Goal: Task Accomplishment & Management: Complete application form

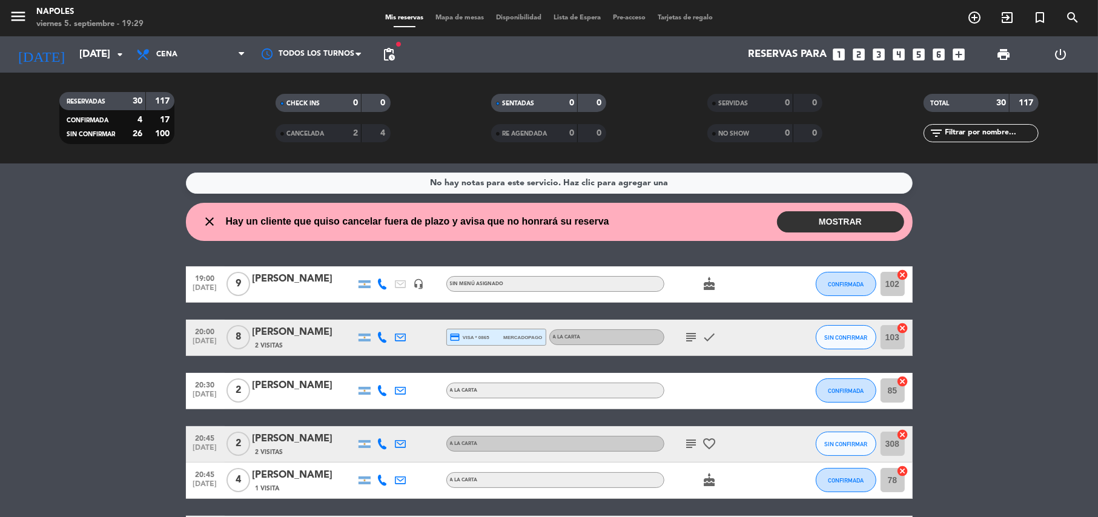
click at [976, 6] on div "menu Napoles [DATE] 5. septiembre - 19:29 Mis reservas Mapa de mesas Disponibil…" at bounding box center [549, 18] width 1098 height 36
click at [976, 10] on icon "add_circle_outline" at bounding box center [974, 17] width 15 height 15
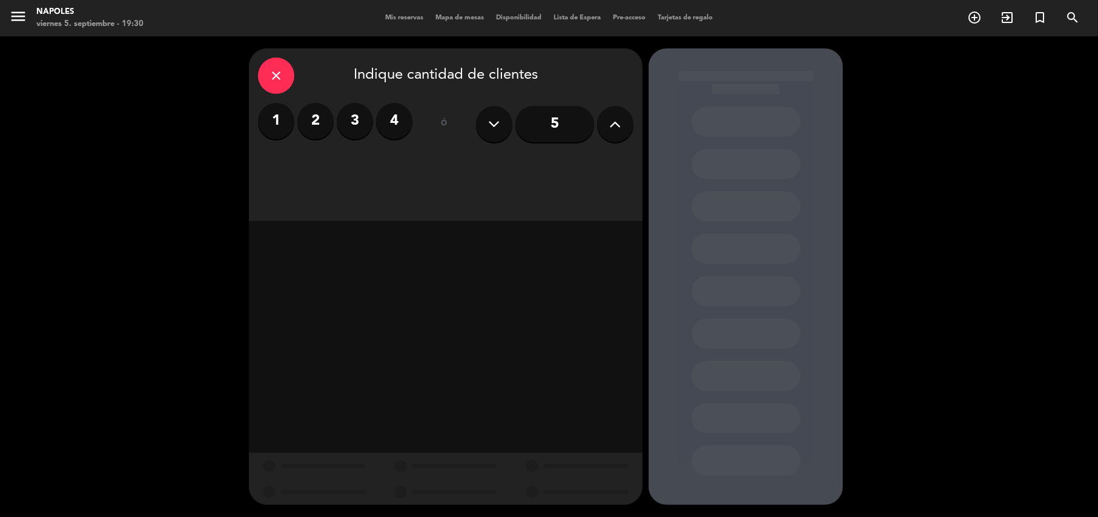
click at [612, 128] on icon at bounding box center [616, 124] width 12 height 18
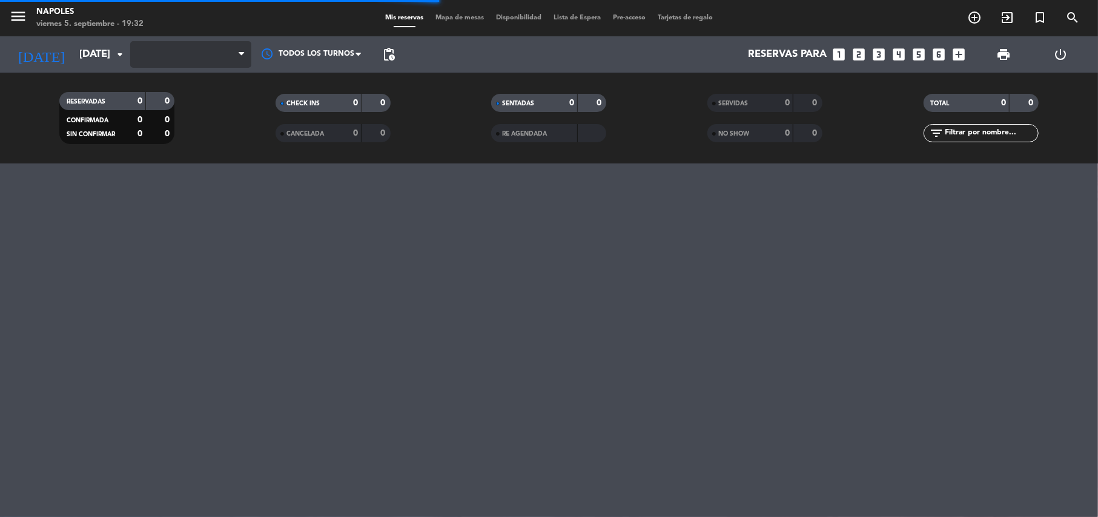
click at [204, 51] on span at bounding box center [190, 54] width 121 height 27
click at [225, 44] on span at bounding box center [190, 54] width 121 height 27
click at [243, 40] on div "Todos los servicios Desayuno Brunch Almuerzo Cena Cena Todos los servicios Desa…" at bounding box center [190, 54] width 121 height 36
click at [229, 51] on span "Cena" at bounding box center [190, 54] width 121 height 27
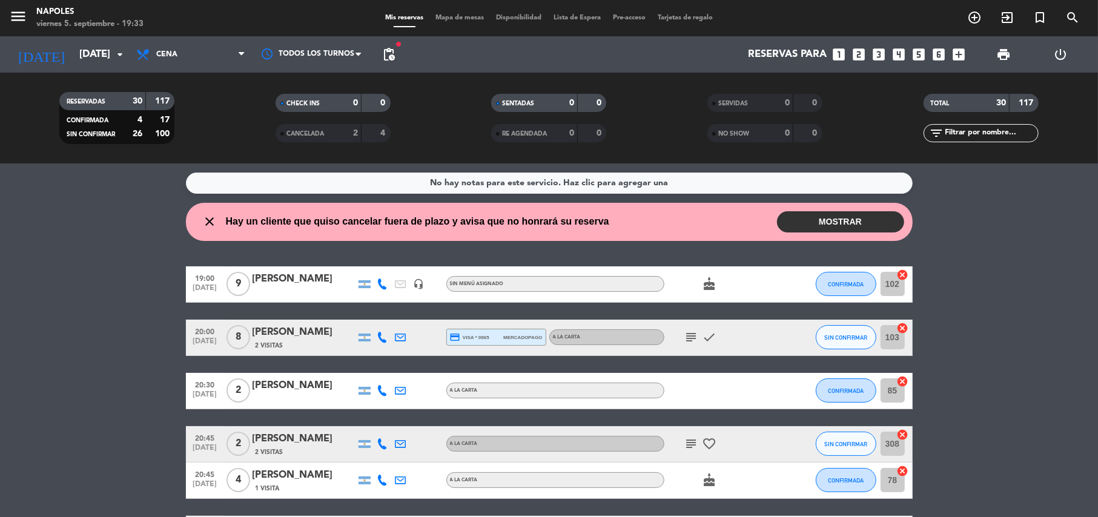
click at [848, 219] on button "MOSTRAR" at bounding box center [840, 221] width 127 height 21
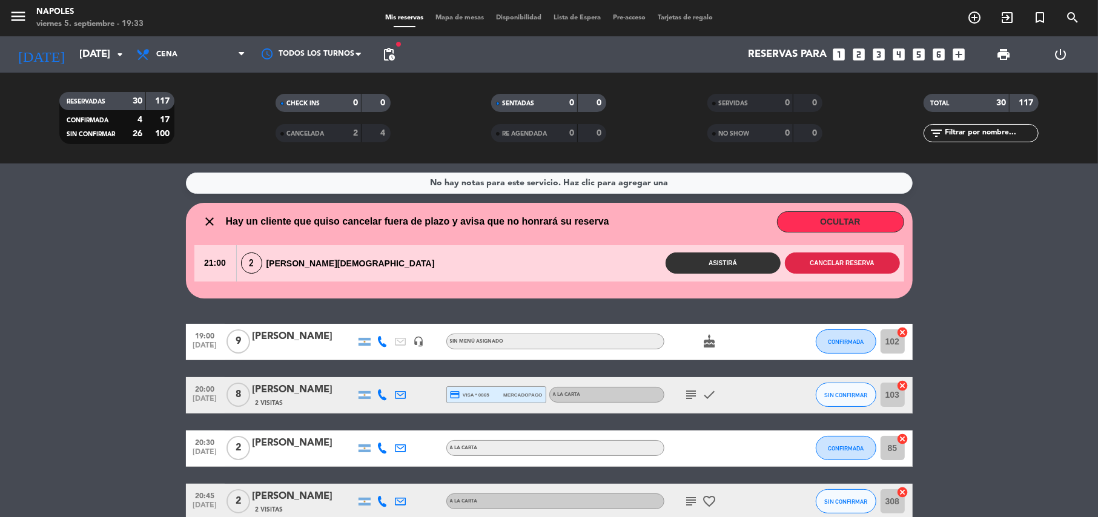
click at [870, 260] on button "Cancelar reserva" at bounding box center [842, 263] width 115 height 21
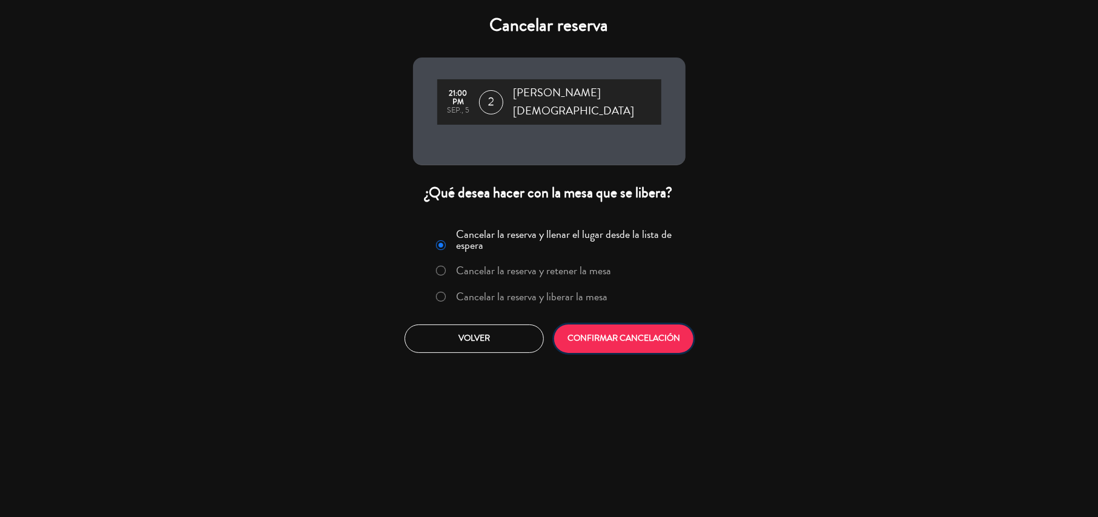
click at [621, 336] on button "CONFIRMAR CANCELACIÓN" at bounding box center [623, 339] width 139 height 28
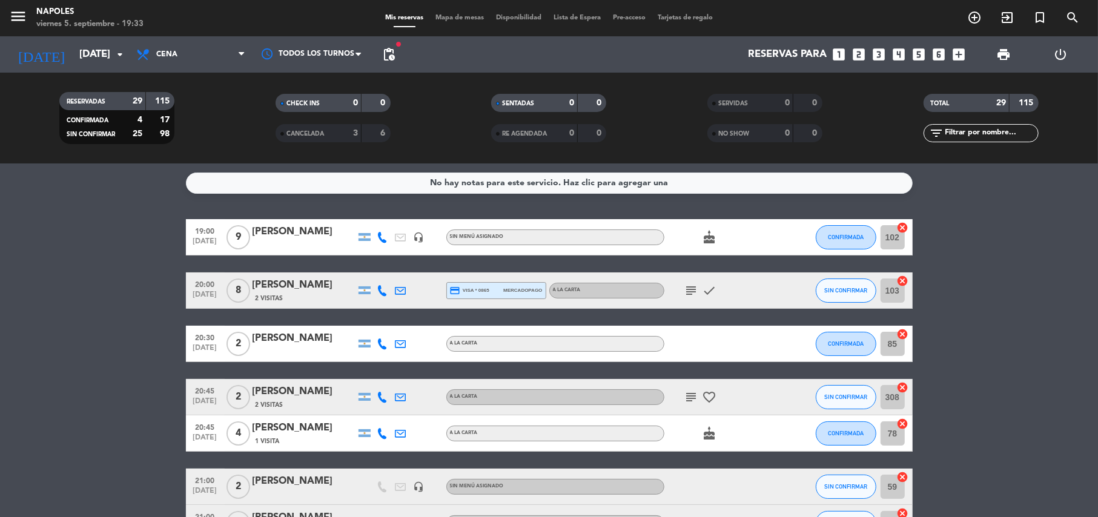
click at [689, 287] on icon "subject" at bounding box center [691, 290] width 15 height 15
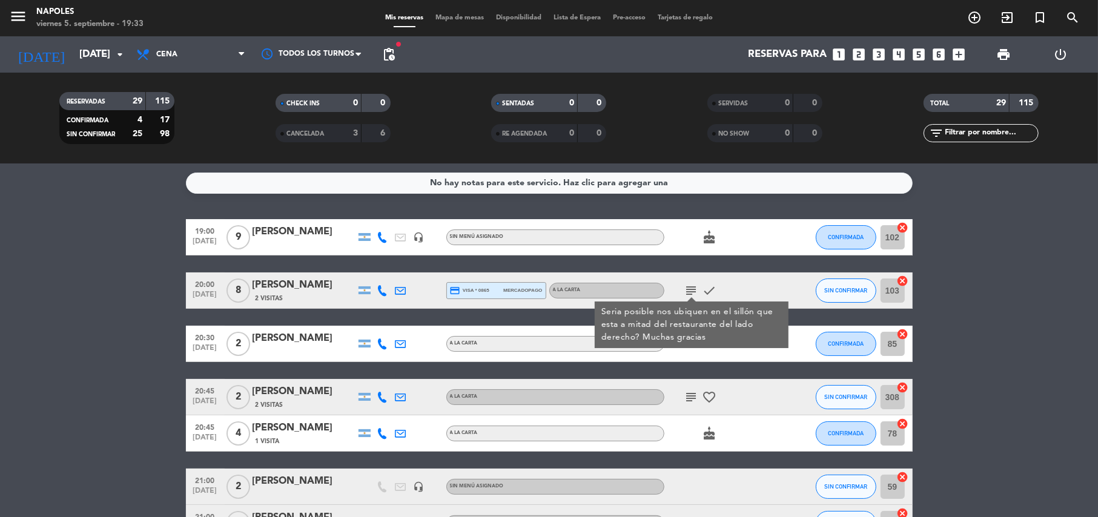
click at [689, 287] on icon "subject" at bounding box center [691, 290] width 15 height 15
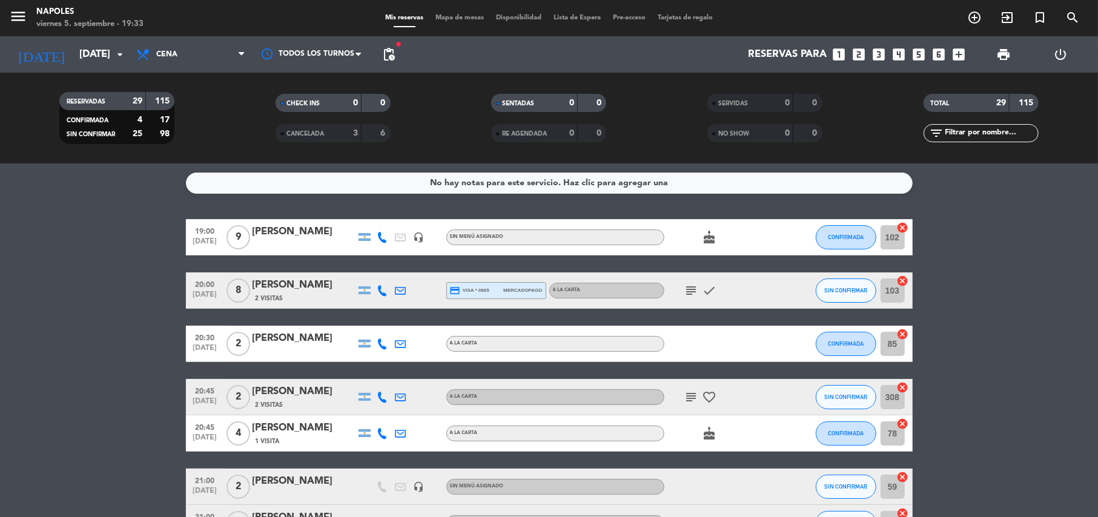
click at [690, 397] on icon "subject" at bounding box center [691, 397] width 15 height 15
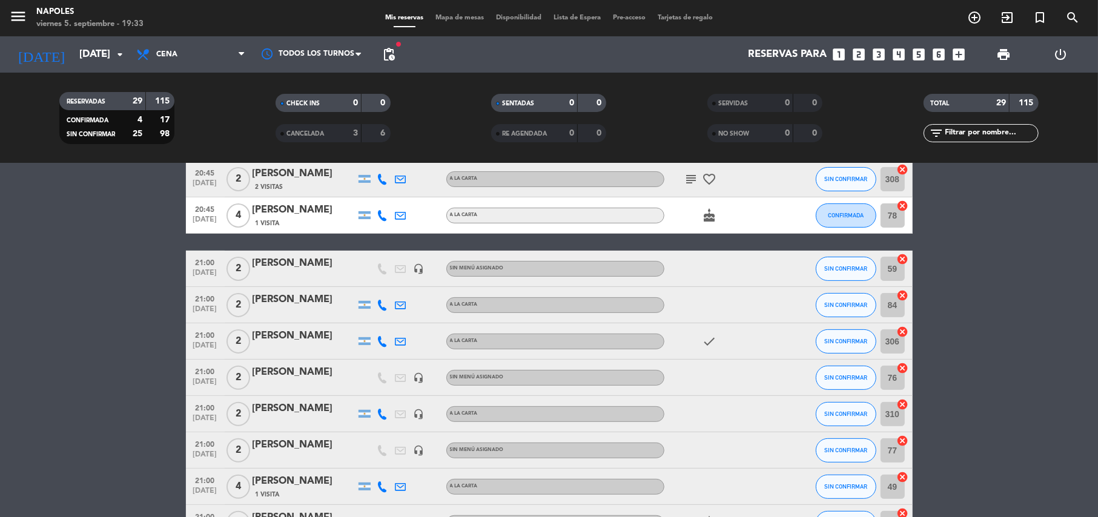
scroll to position [242, 0]
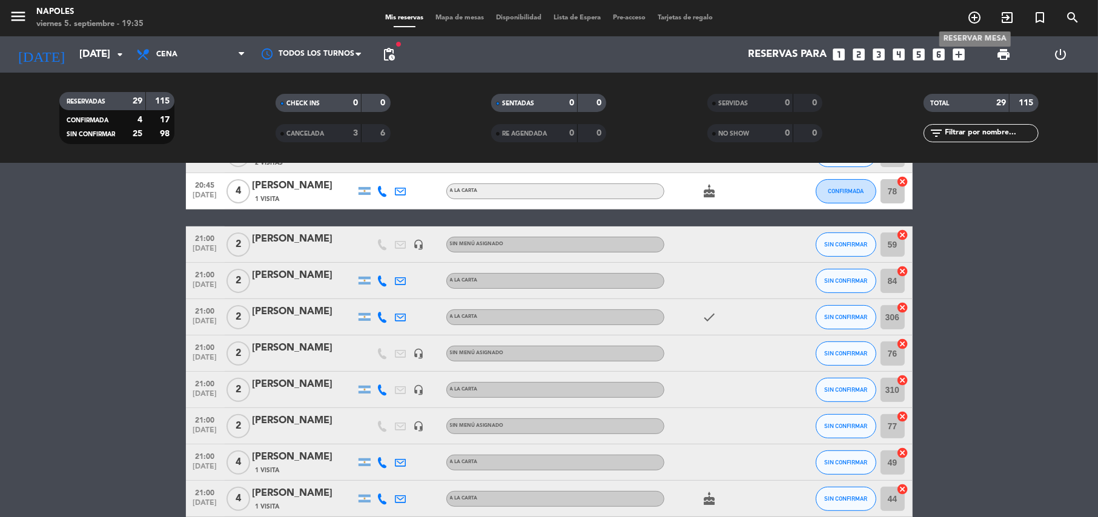
click at [977, 25] on span "add_circle_outline" at bounding box center [974, 17] width 33 height 21
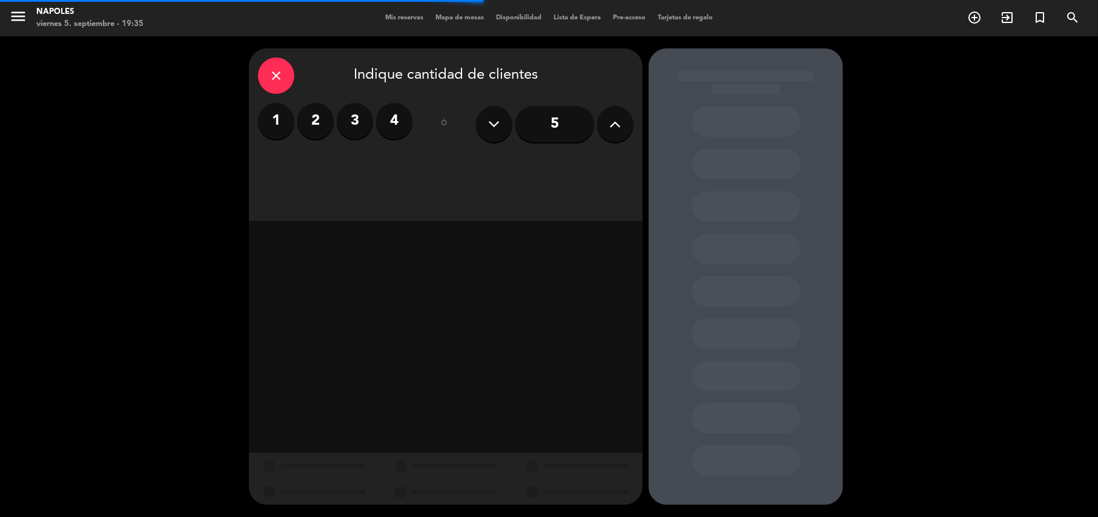
click at [606, 124] on button at bounding box center [615, 124] width 36 height 36
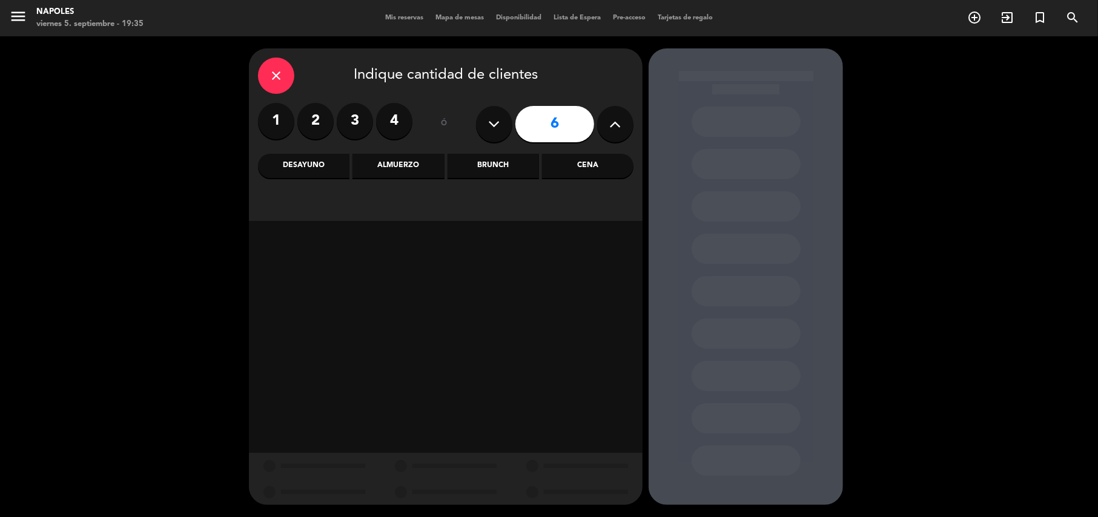
click at [589, 157] on div "Cena" at bounding box center [587, 166] width 91 height 24
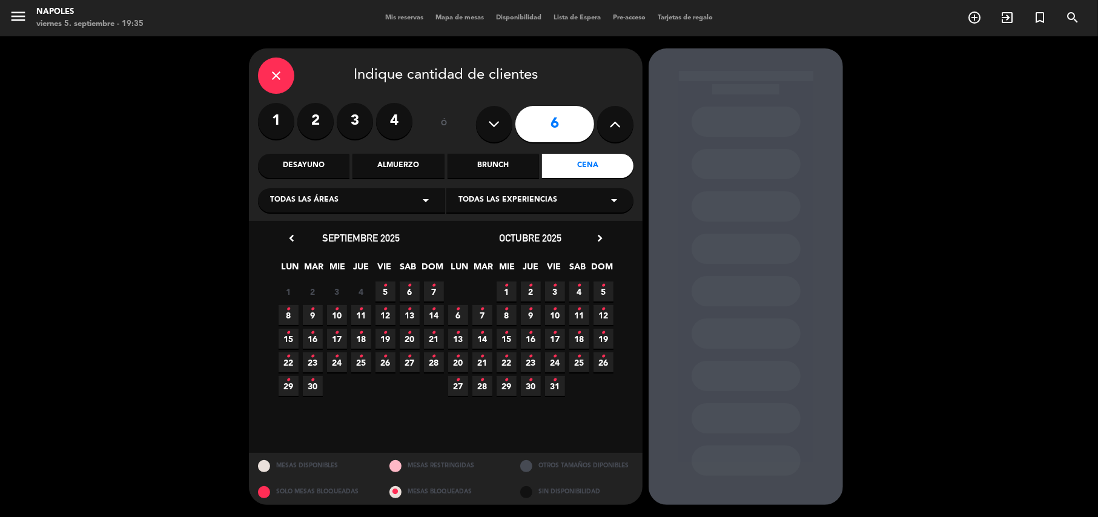
click at [408, 291] on icon "•" at bounding box center [410, 285] width 4 height 19
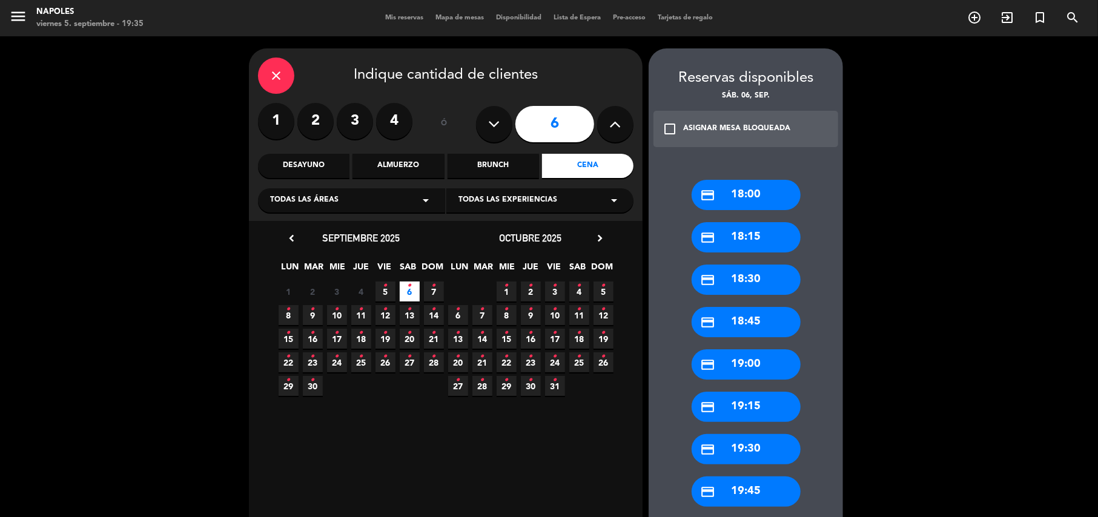
click at [277, 76] on icon "close" at bounding box center [276, 75] width 15 height 15
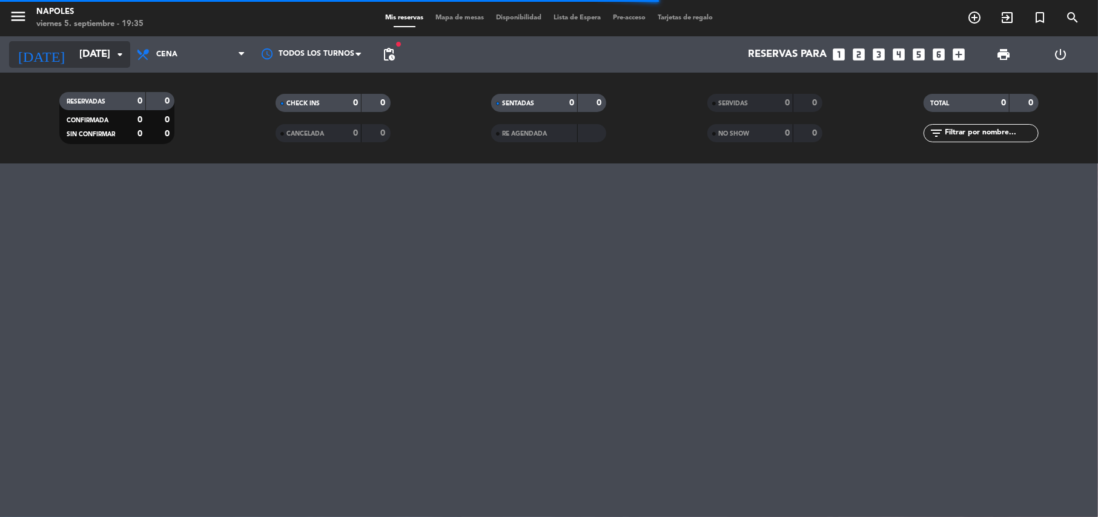
click at [74, 48] on input "[DATE]" at bounding box center [138, 55] width 131 height 24
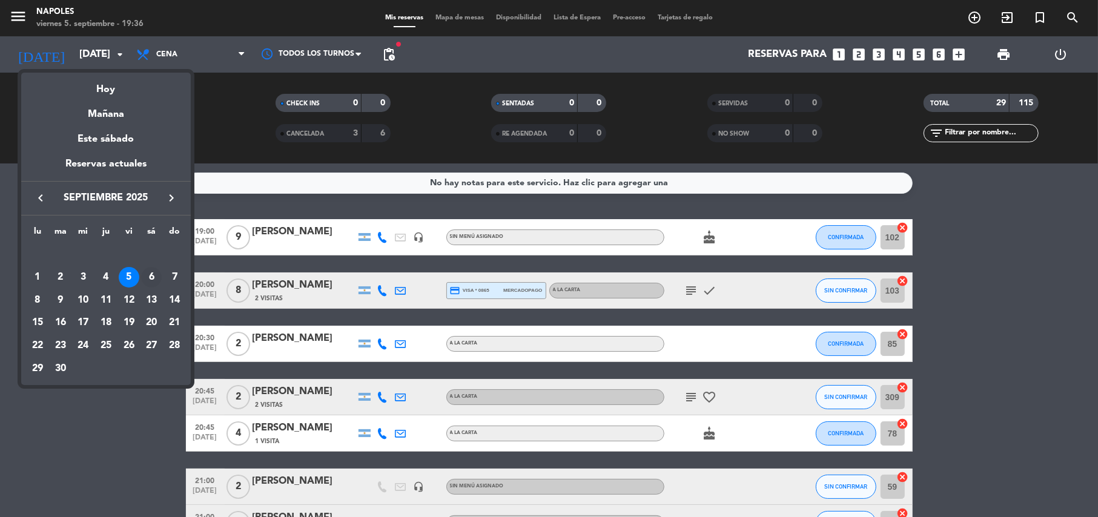
click at [149, 272] on div "6" at bounding box center [151, 277] width 21 height 21
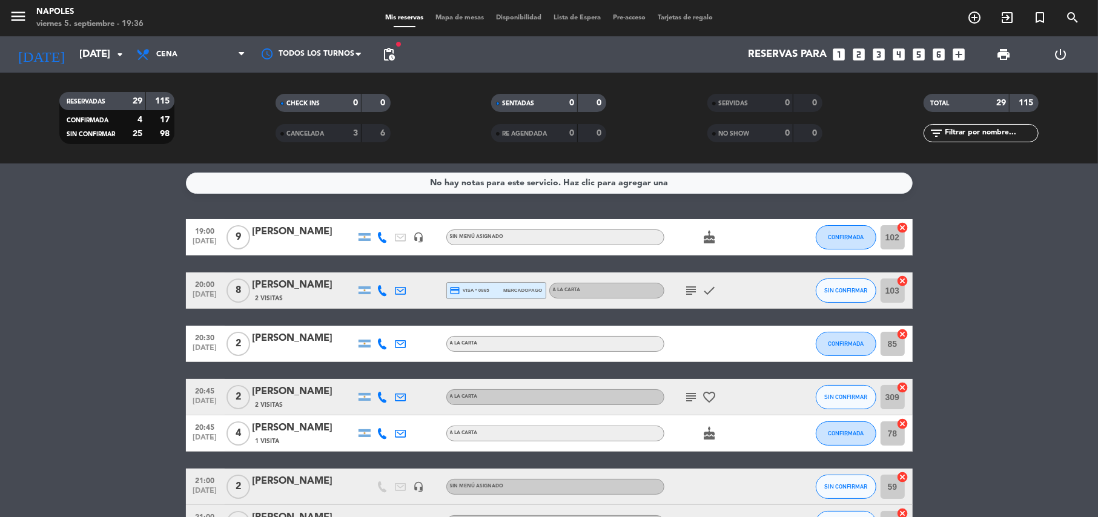
type input "[DATE]"
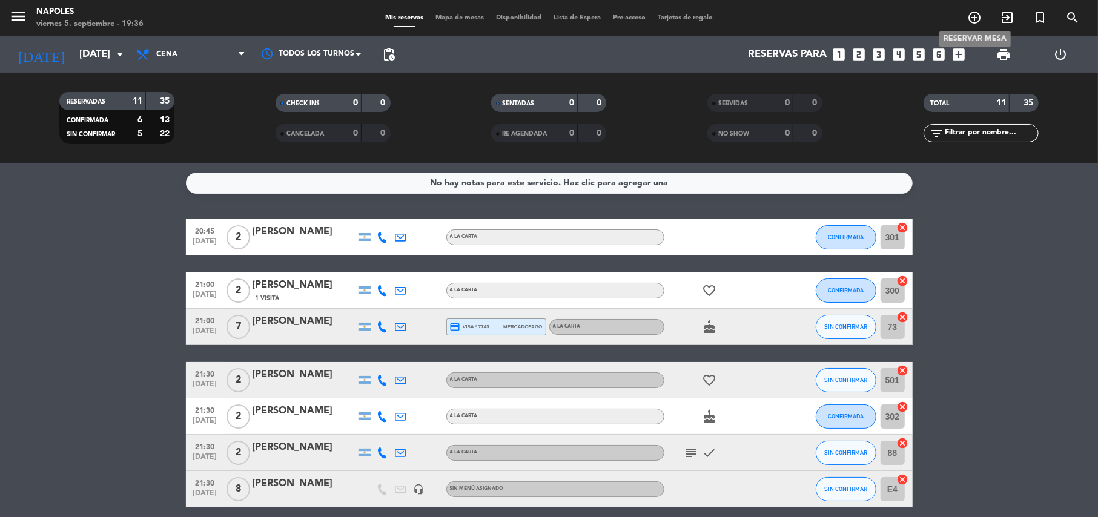
click at [974, 20] on icon "add_circle_outline" at bounding box center [974, 17] width 15 height 15
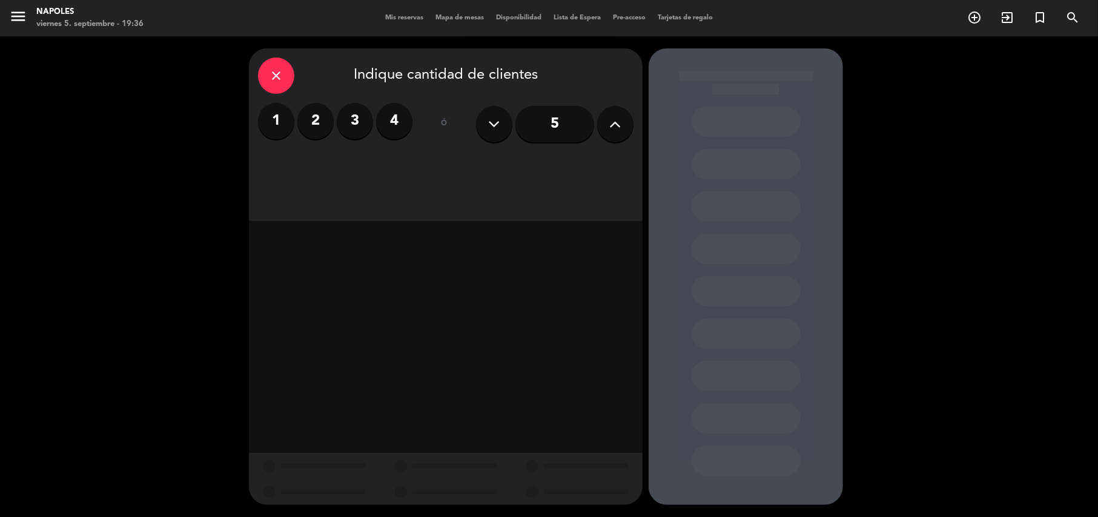
click at [631, 119] on button at bounding box center [615, 124] width 36 height 36
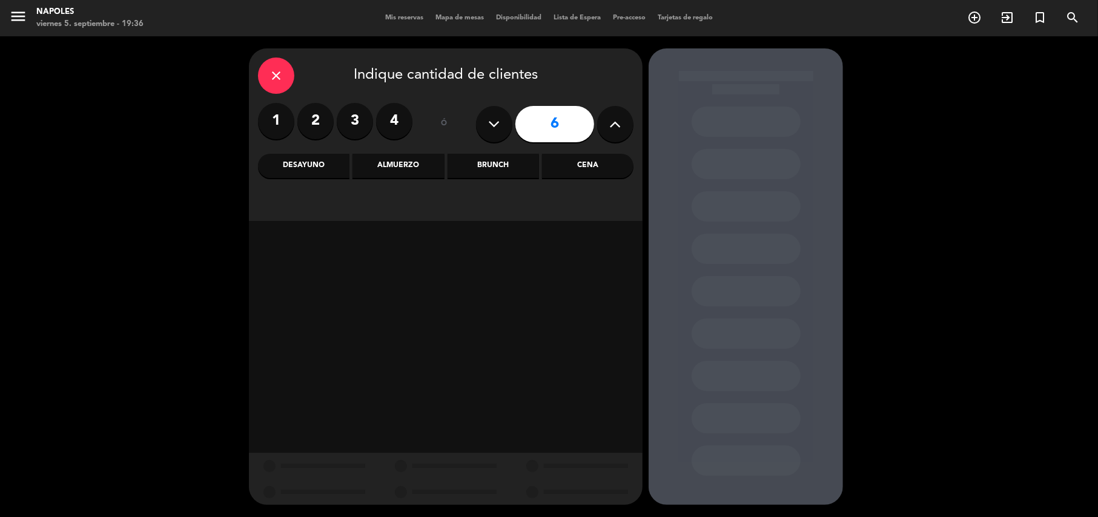
click at [594, 159] on div "Cena" at bounding box center [587, 166] width 91 height 24
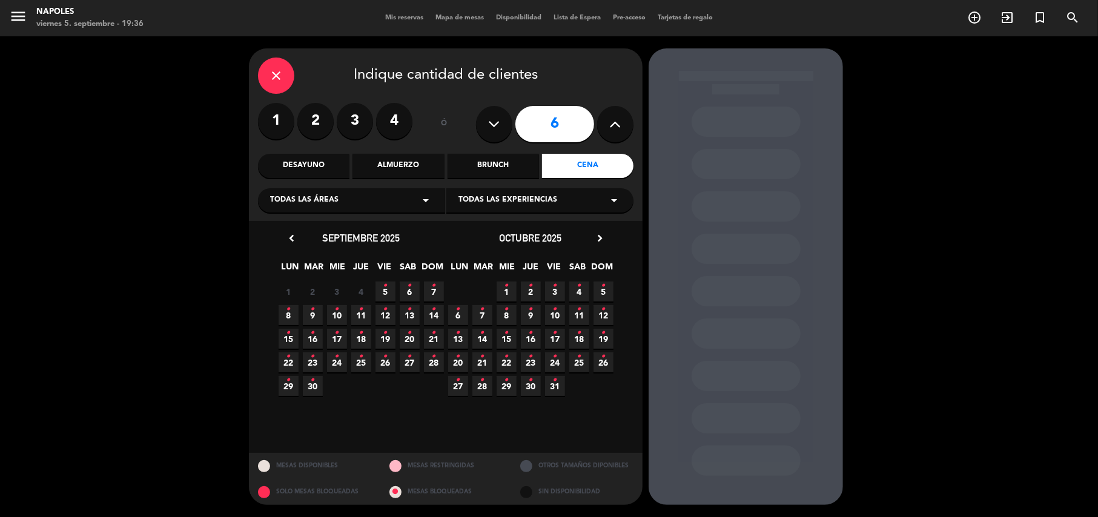
click at [409, 291] on icon "•" at bounding box center [410, 285] width 4 height 19
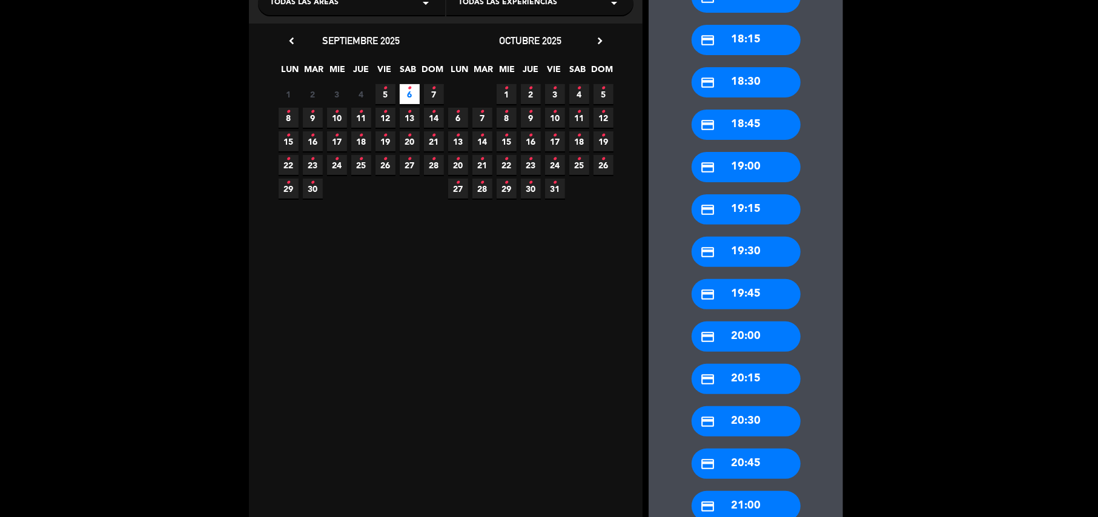
scroll to position [242, 0]
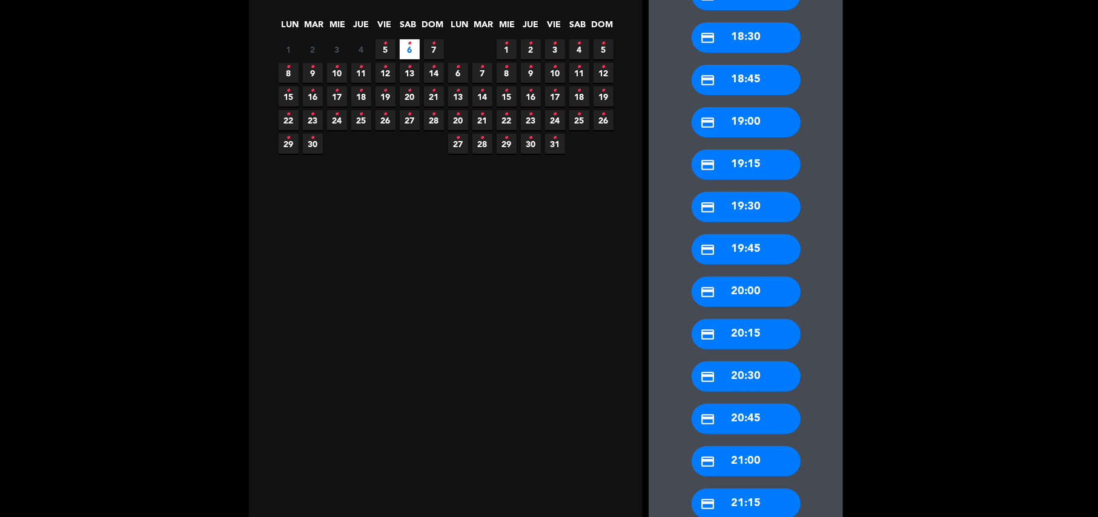
click at [761, 366] on div "credit_card 20:30" at bounding box center [746, 377] width 109 height 30
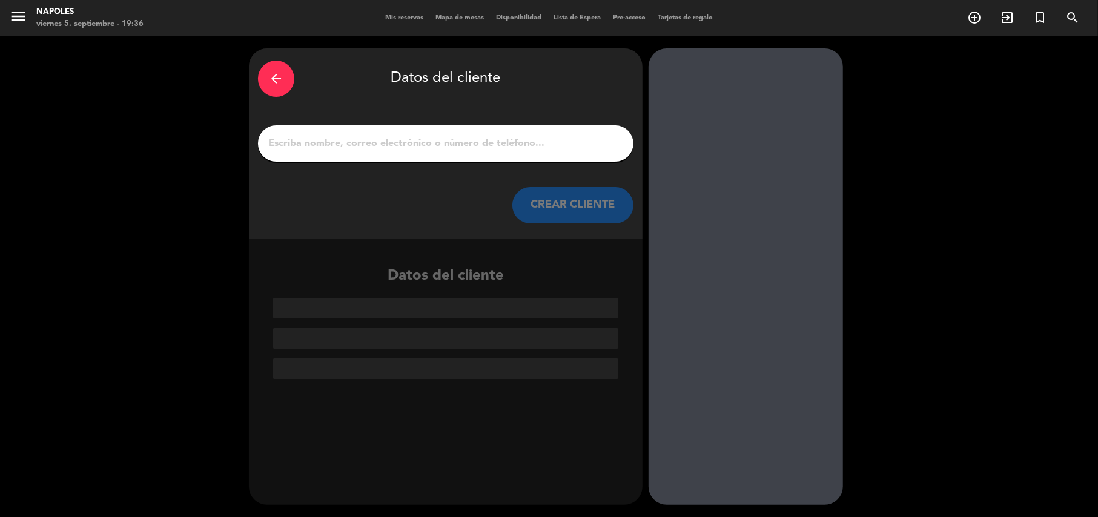
click at [493, 147] on input "1" at bounding box center [445, 143] width 357 height 17
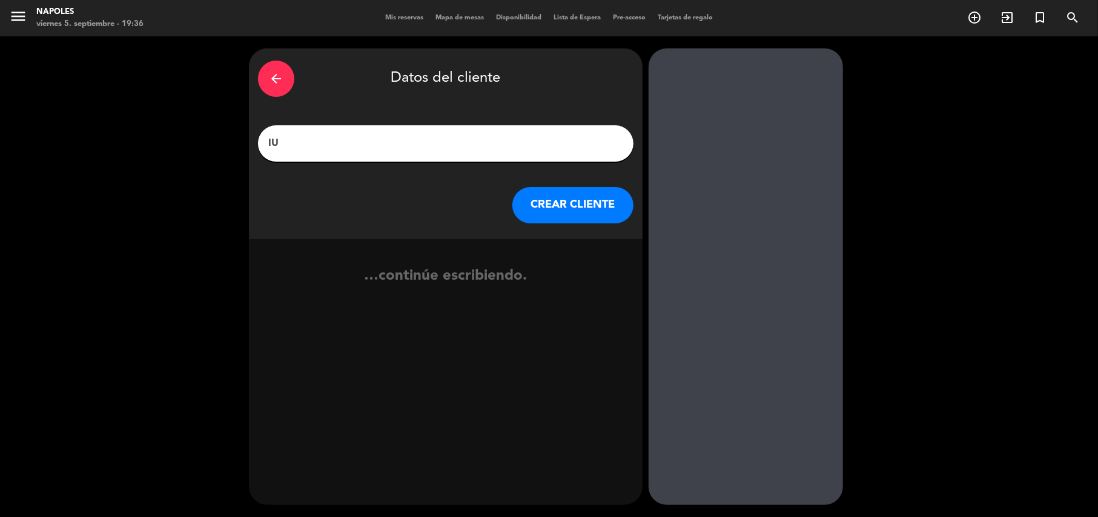
type input "I"
type input "s"
type input "SIUL [PERSON_NAME]"
click at [541, 199] on button "CREAR CLIENTE" at bounding box center [572, 205] width 121 height 36
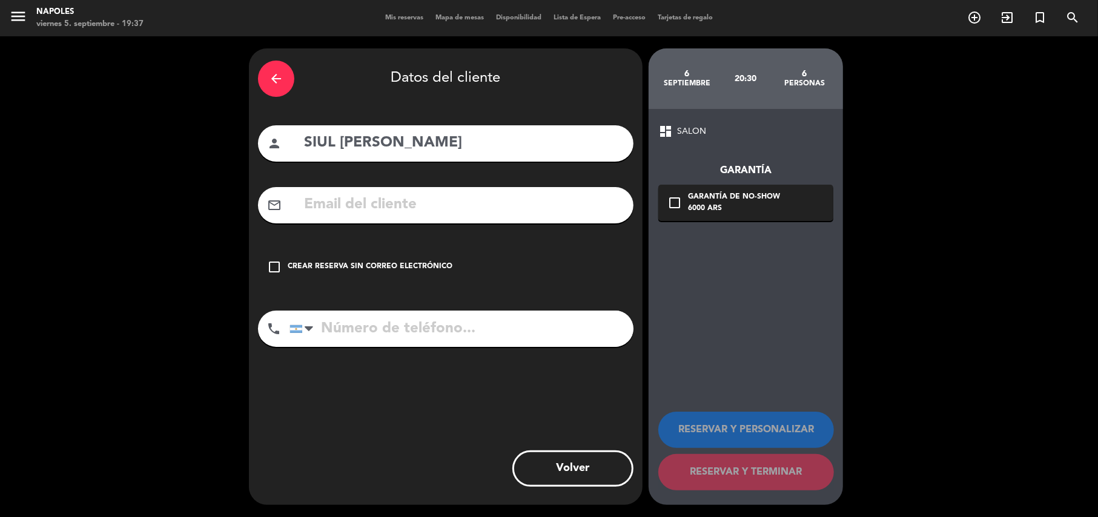
click at [265, 263] on div "check_box_outline_blank Crear reserva sin correo electrónico" at bounding box center [446, 267] width 376 height 36
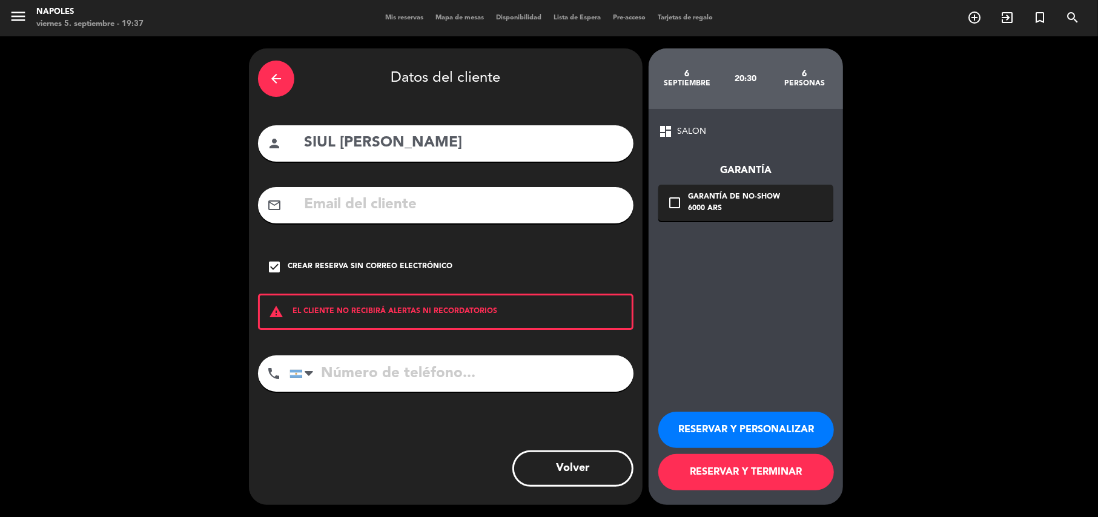
click at [376, 366] on input "tel" at bounding box center [462, 374] width 344 height 36
click at [754, 432] on button "RESERVAR Y PERSONALIZAR" at bounding box center [746, 430] width 176 height 36
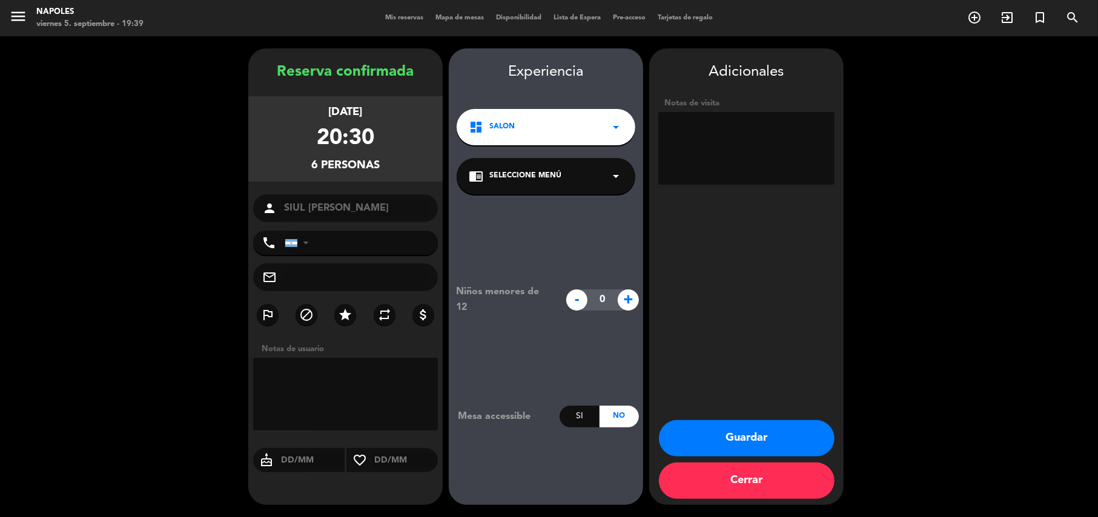
click at [772, 444] on button "Guardar" at bounding box center [747, 438] width 176 height 36
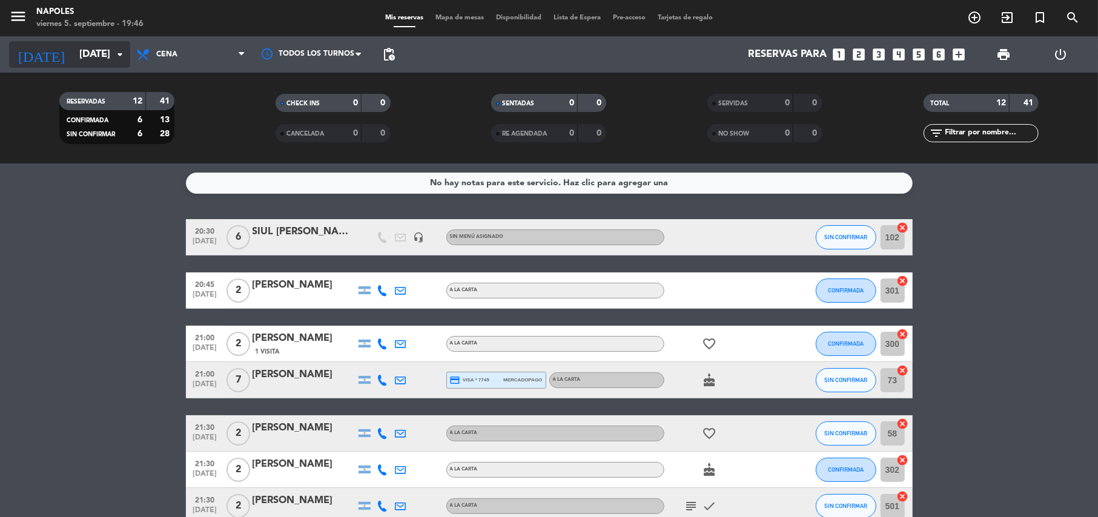
click at [73, 59] on input "[DATE]" at bounding box center [138, 55] width 131 height 24
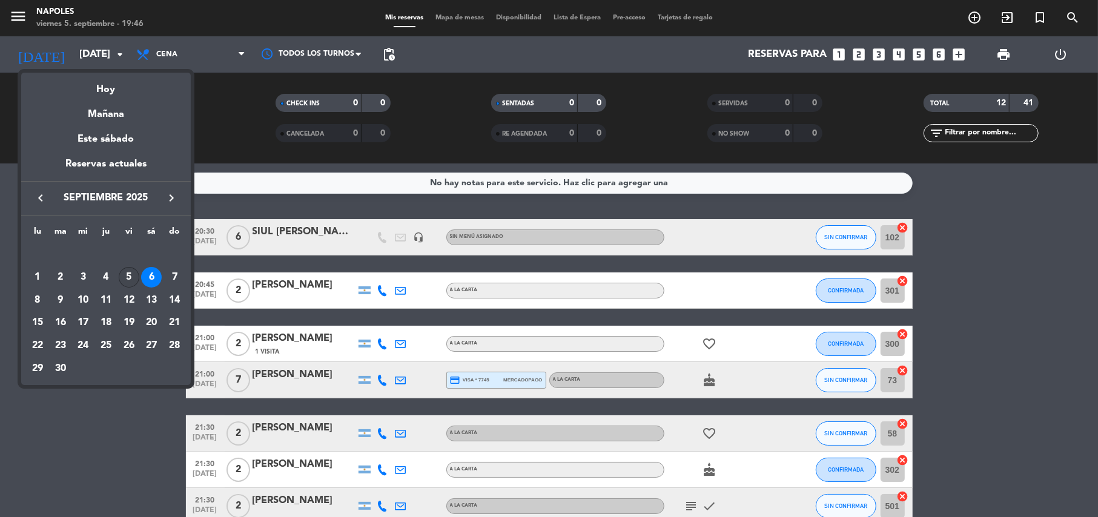
click at [127, 277] on div "5" at bounding box center [129, 277] width 21 height 21
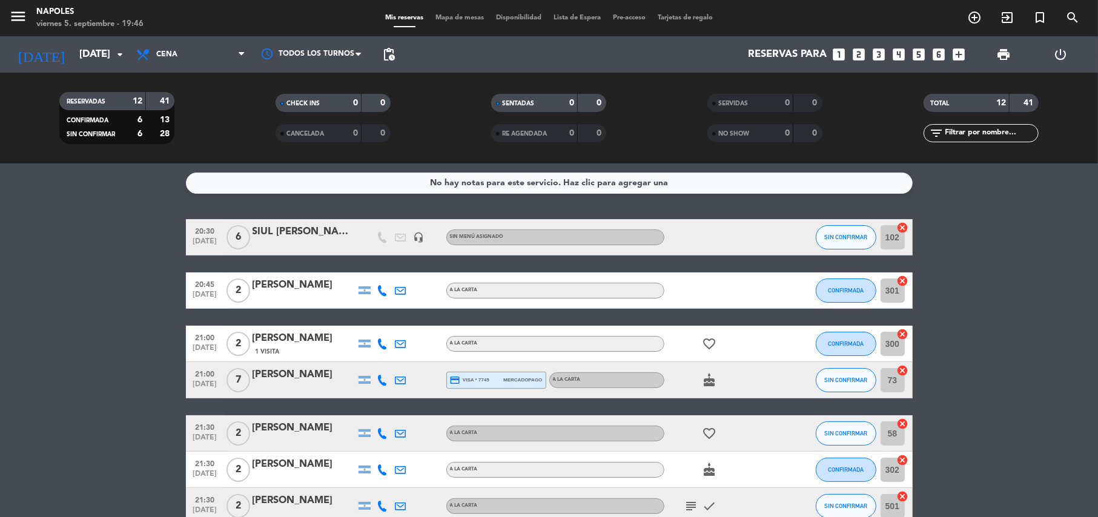
type input "[DATE]"
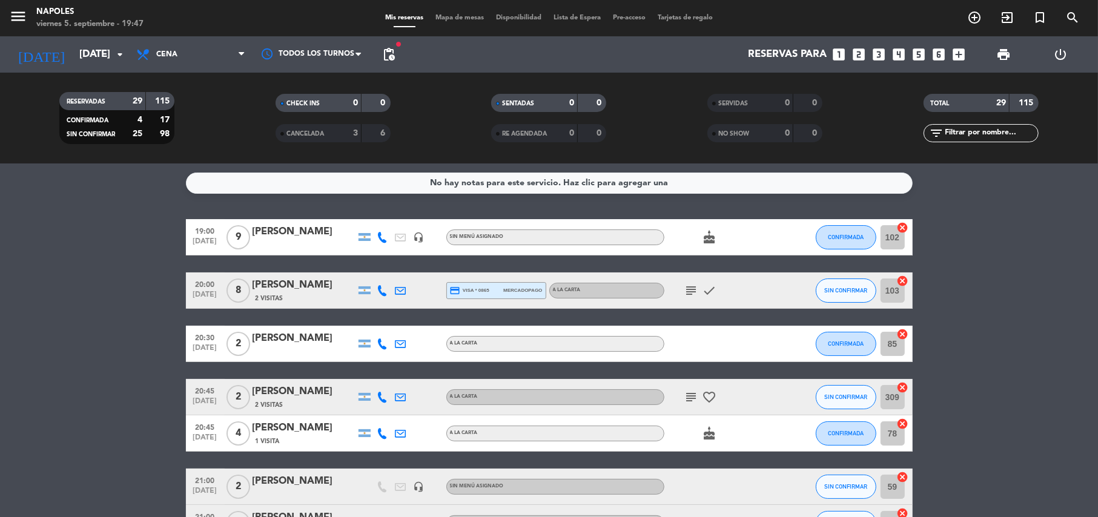
click at [689, 291] on icon "subject" at bounding box center [691, 290] width 15 height 15
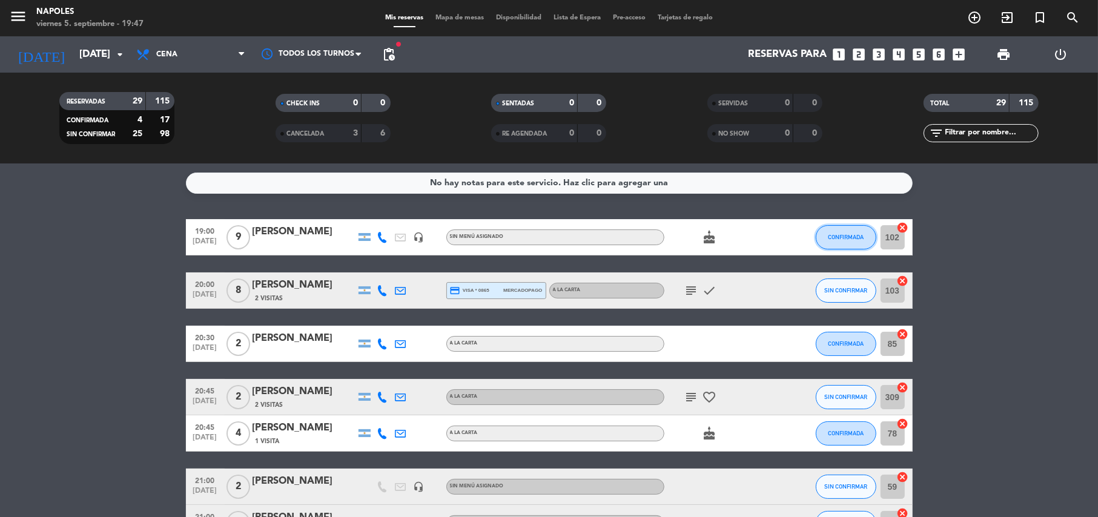
click at [832, 234] on span "CONFIRMADA" at bounding box center [846, 237] width 36 height 7
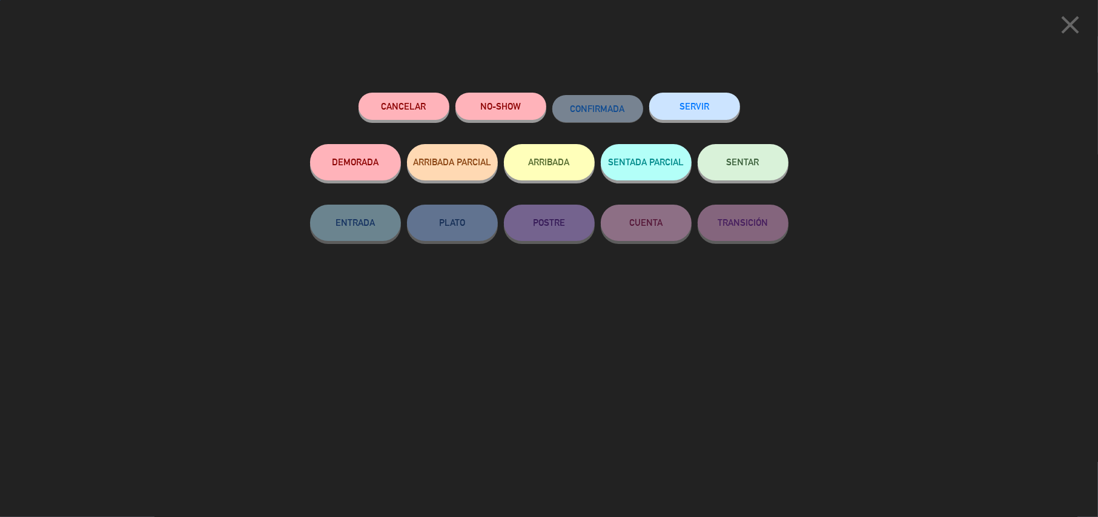
click at [715, 172] on button "SENTAR" at bounding box center [743, 162] width 91 height 36
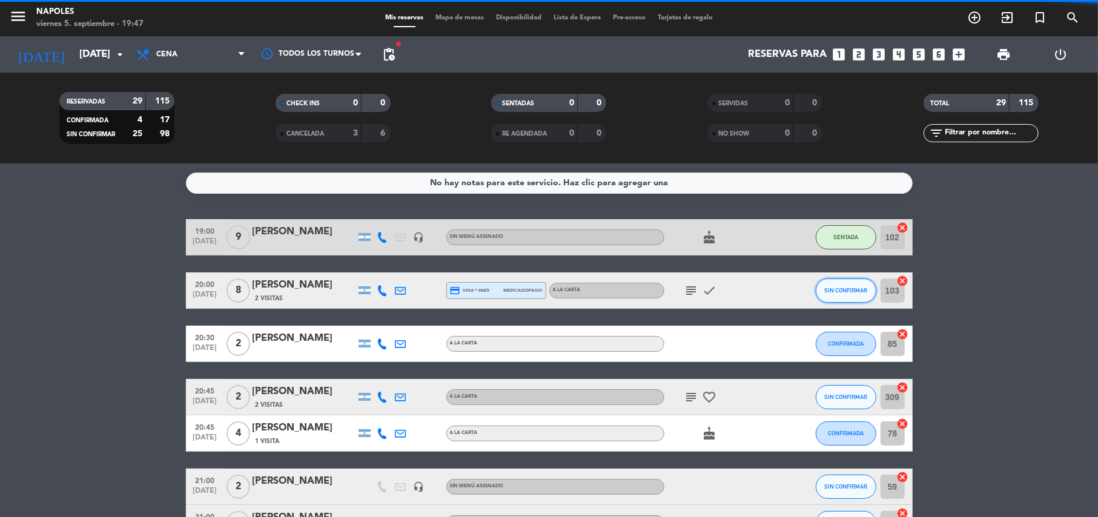
click at [846, 290] on span "SIN CONFIRMAR" at bounding box center [845, 290] width 43 height 7
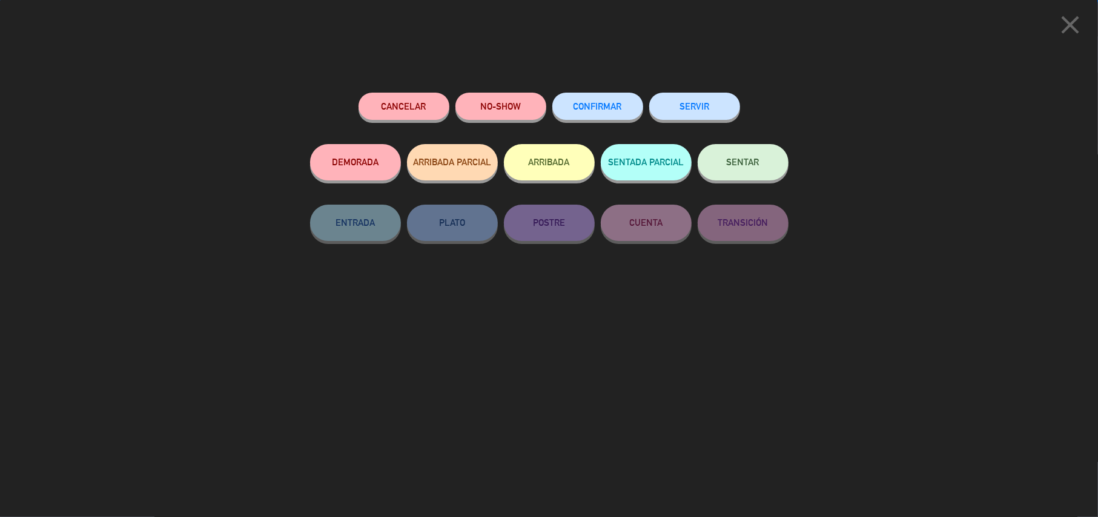
click at [738, 158] on span "SENTAR" at bounding box center [743, 162] width 33 height 10
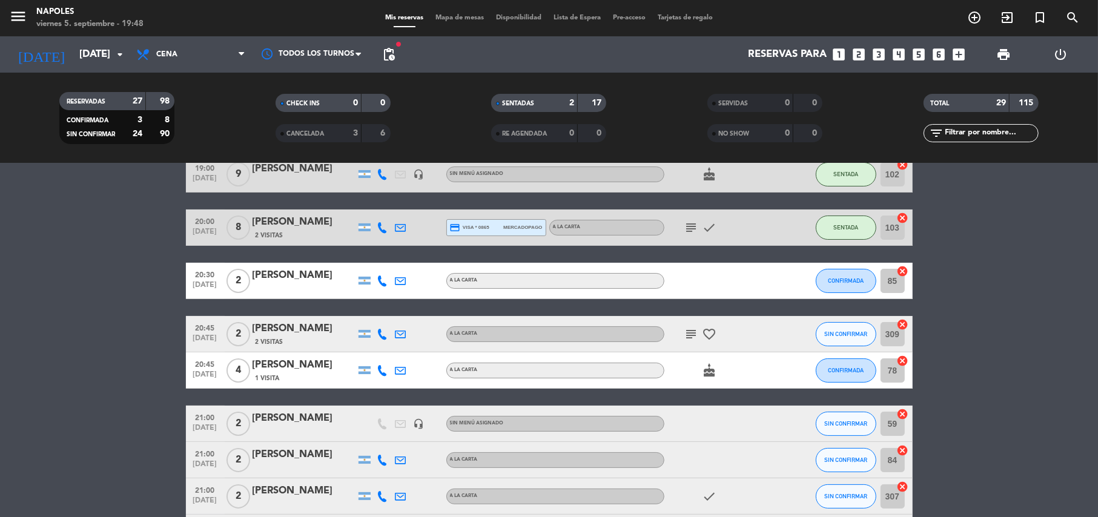
scroll to position [81, 0]
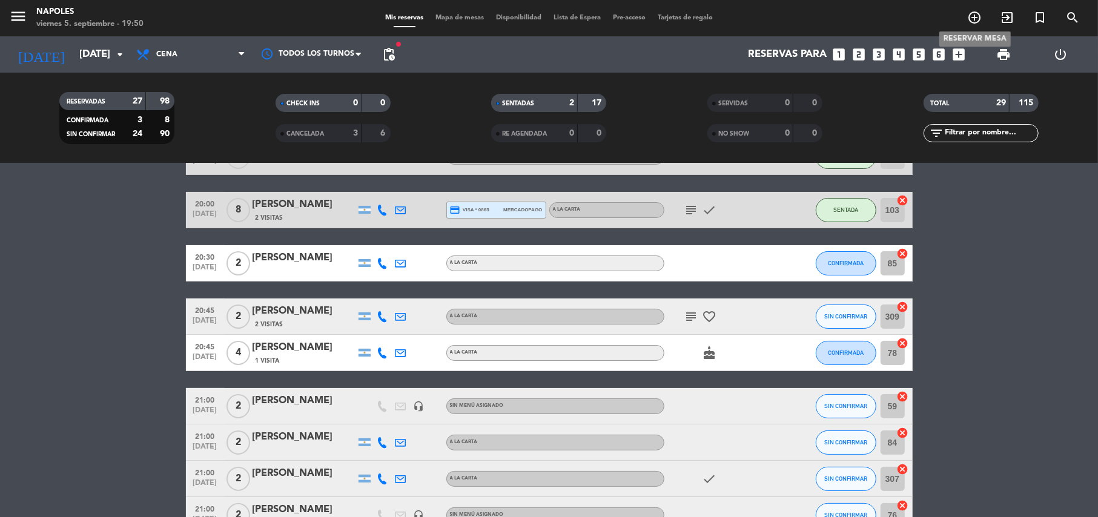
click at [973, 11] on icon "add_circle_outline" at bounding box center [974, 17] width 15 height 15
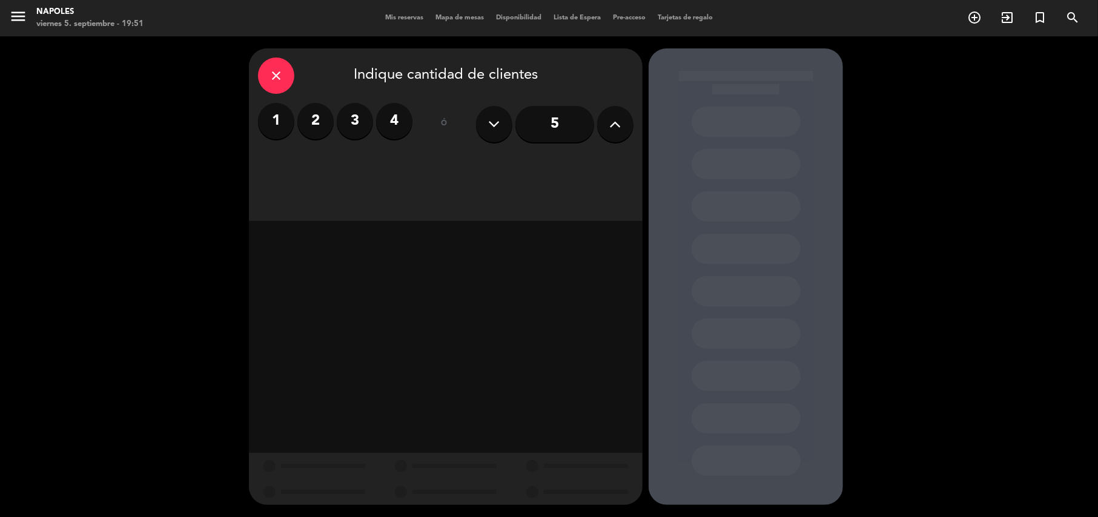
click at [616, 122] on icon at bounding box center [616, 124] width 12 height 18
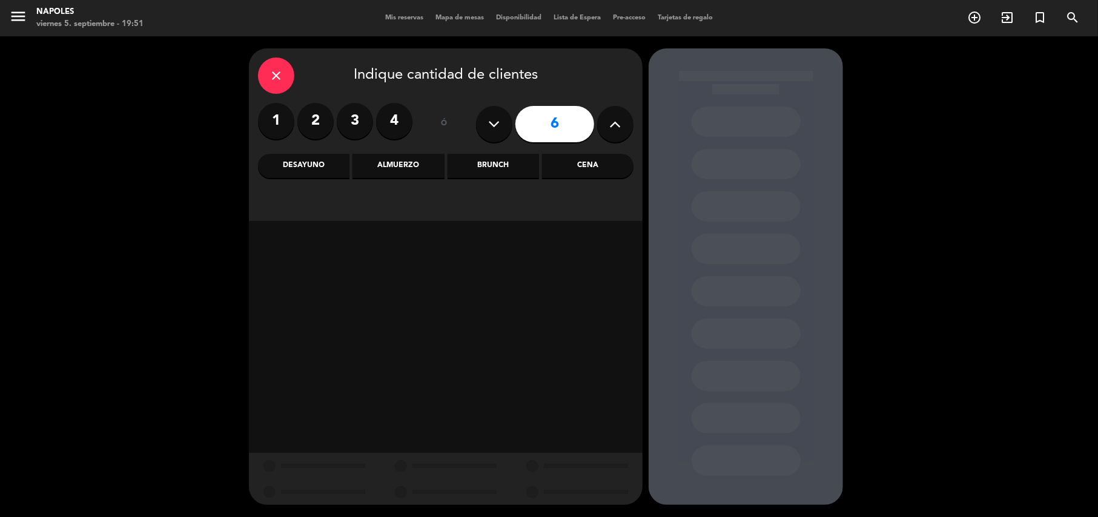
click at [600, 166] on div "Cena" at bounding box center [587, 166] width 91 height 24
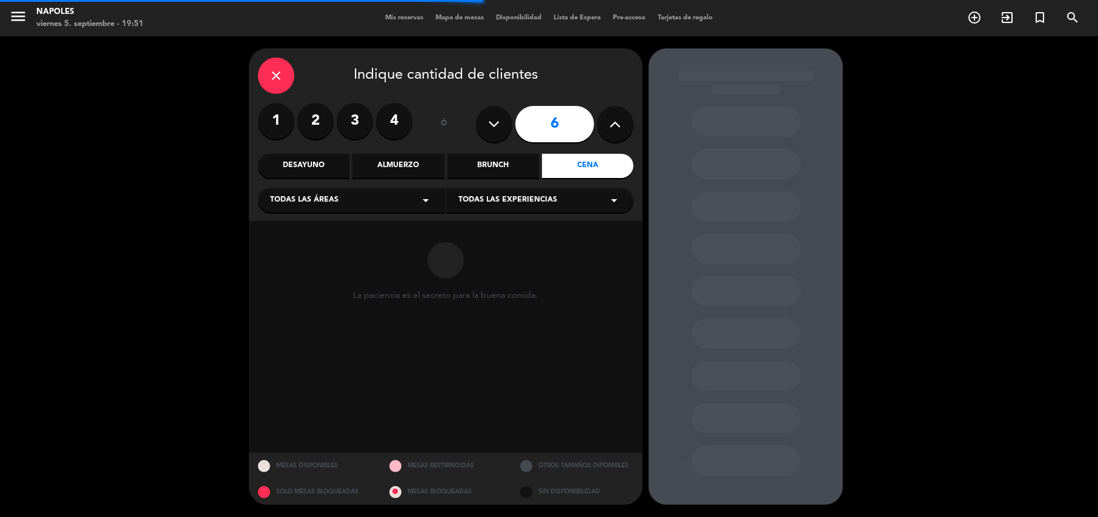
click at [422, 197] on icon "arrow_drop_down" at bounding box center [426, 200] width 15 height 15
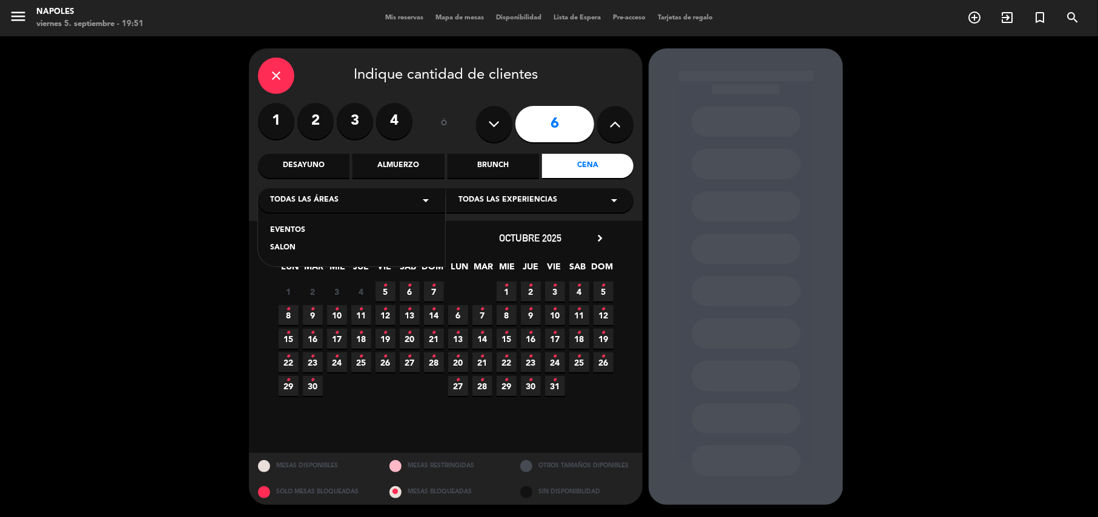
click at [422, 197] on icon "arrow_drop_down" at bounding box center [426, 200] width 15 height 15
click at [389, 289] on span "5 •" at bounding box center [386, 292] width 20 height 20
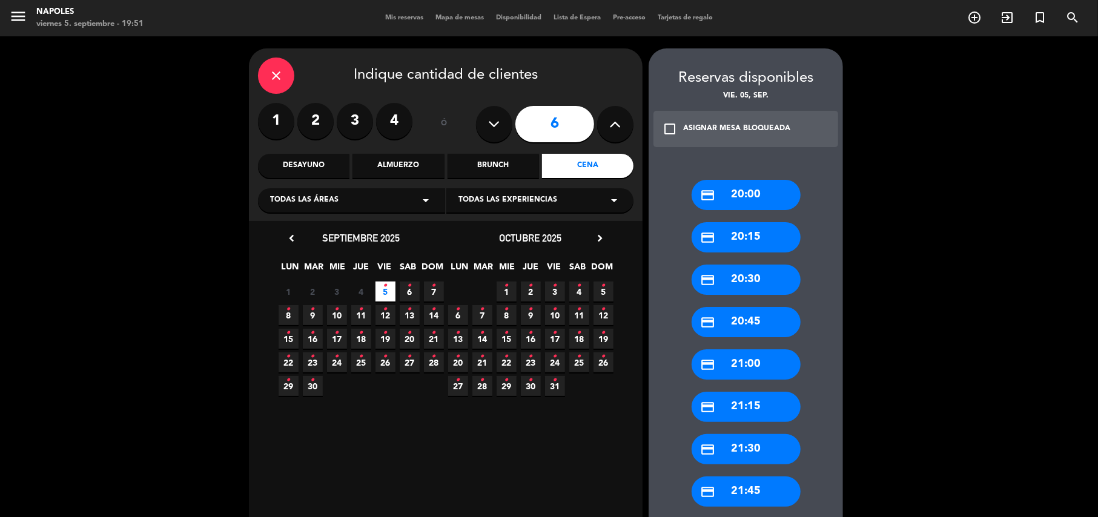
click at [758, 280] on div "credit_card 20:30" at bounding box center [746, 280] width 109 height 30
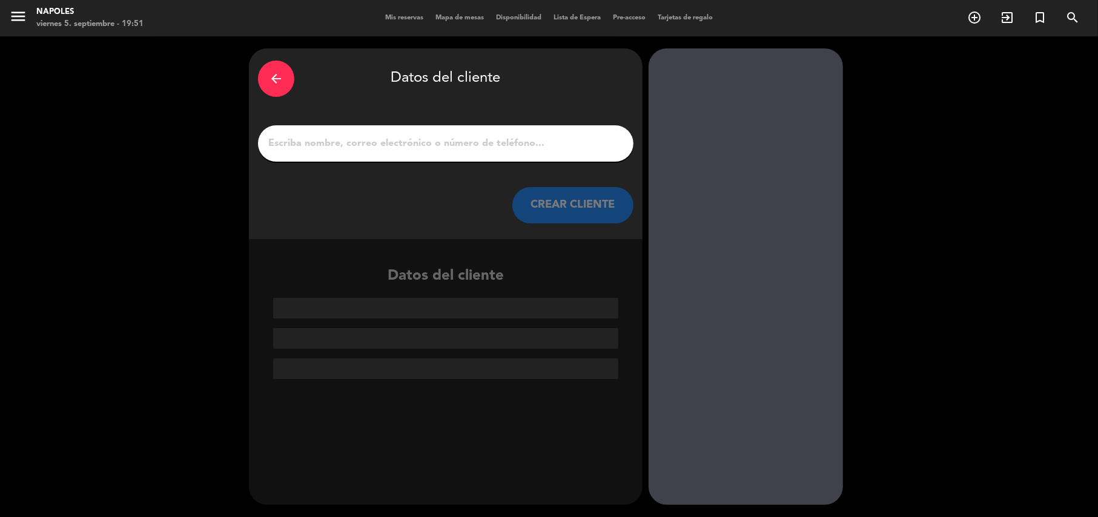
click at [369, 136] on input "1" at bounding box center [445, 143] width 357 height 17
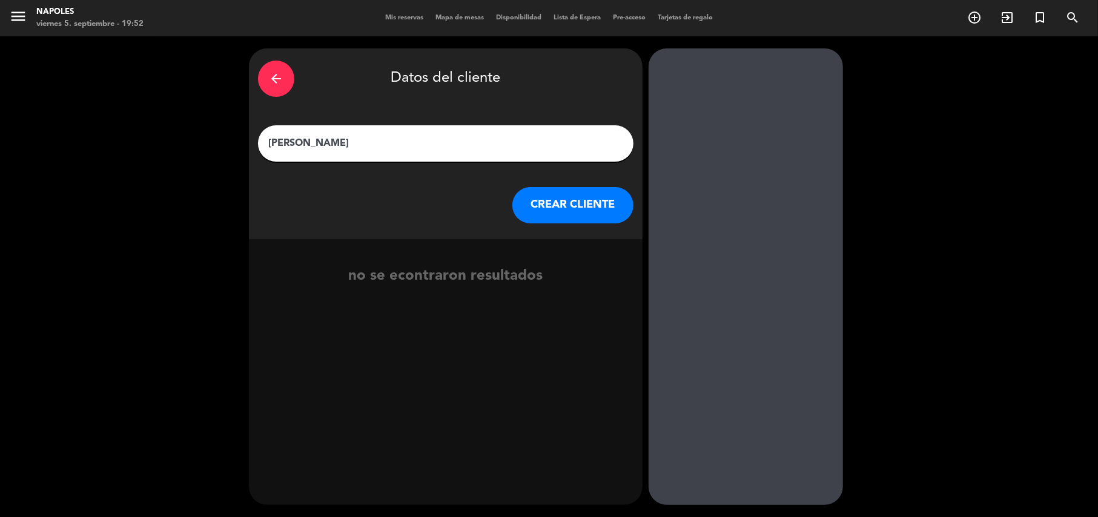
type input "[PERSON_NAME]"
click at [596, 211] on button "CREAR CLIENTE" at bounding box center [572, 205] width 121 height 36
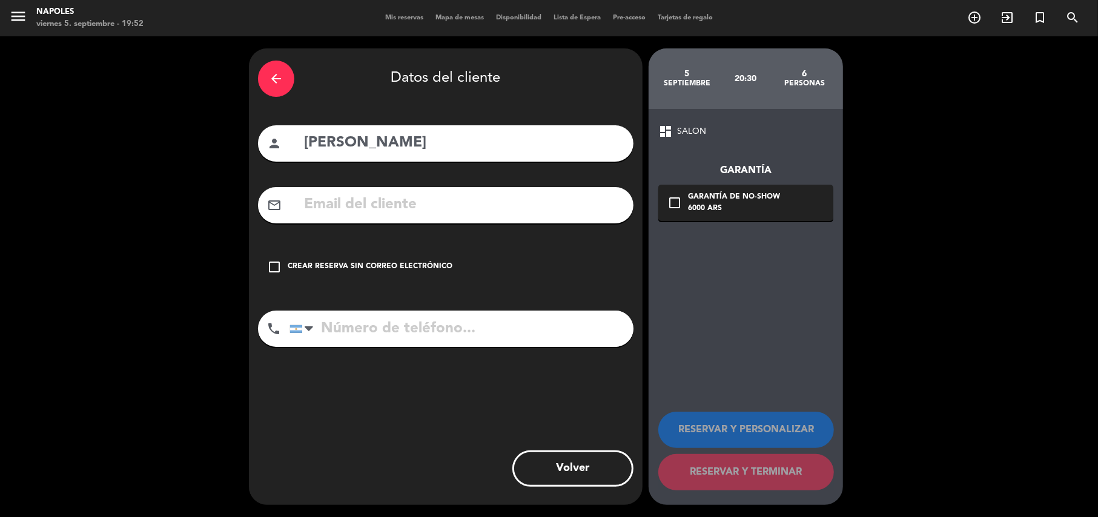
click at [366, 212] on input "text" at bounding box center [464, 205] width 322 height 25
click at [277, 262] on icon "check_box_outline_blank" at bounding box center [274, 267] width 15 height 15
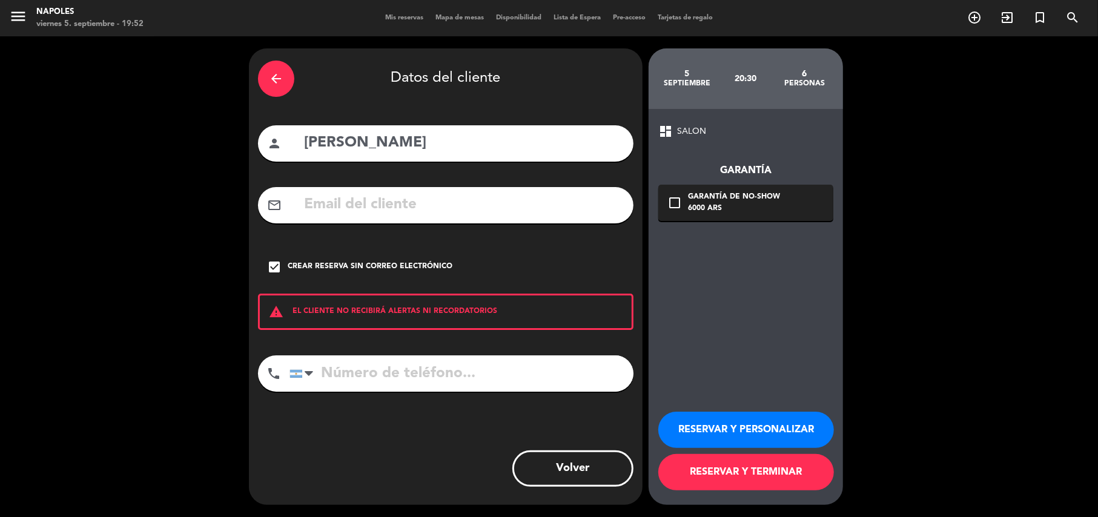
click at [771, 470] on button "RESERVAR Y TERMINAR" at bounding box center [746, 472] width 176 height 36
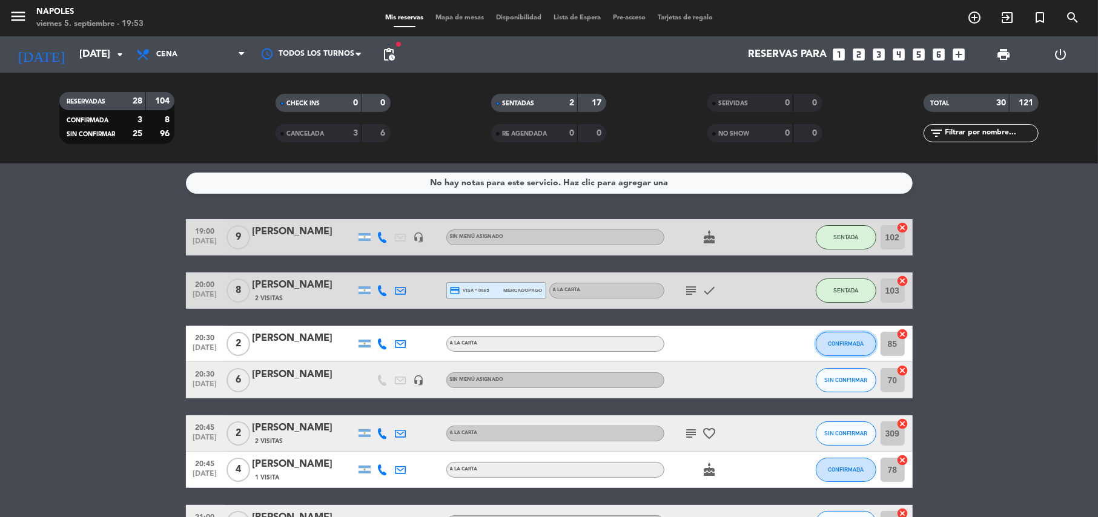
click at [861, 349] on button "CONFIRMADA" at bounding box center [846, 344] width 61 height 24
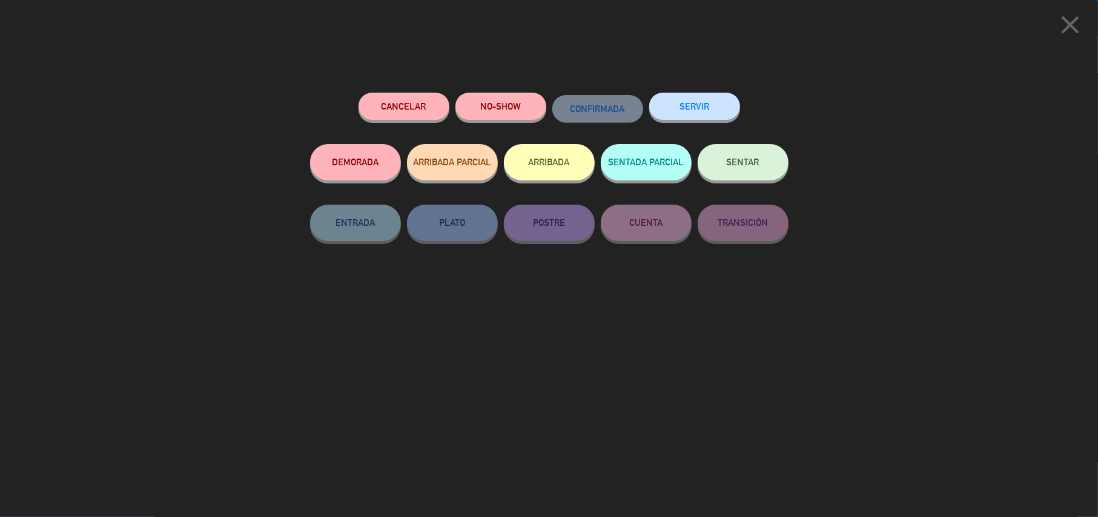
click at [846, 73] on div "close Cancelar NO-SHOW CONFIRMADA SERVIR DEMORADA ARRIBADA PARCIAL ARRIBADA SEN…" at bounding box center [549, 258] width 1098 height 517
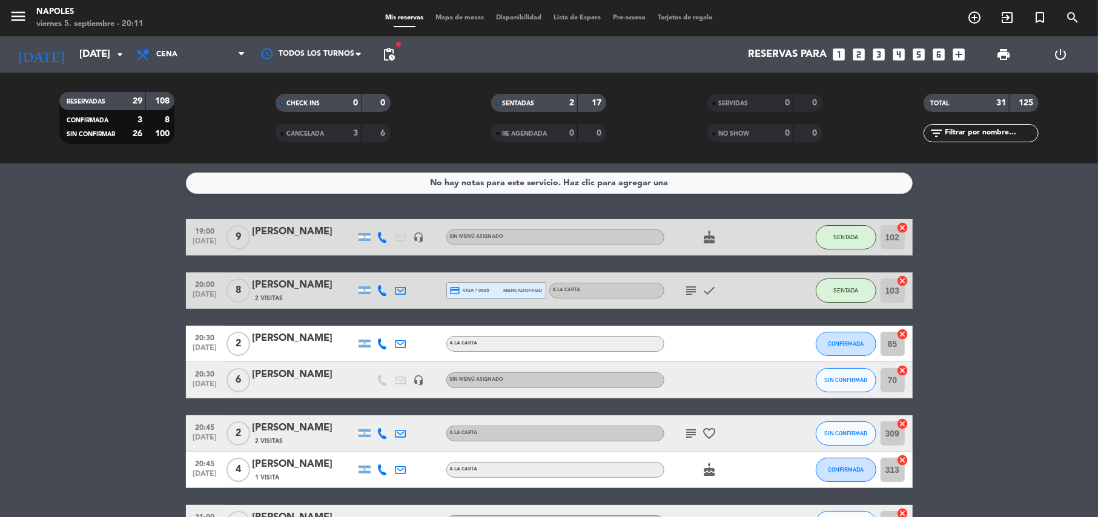
click at [858, 347] on button "CONFIRMADA" at bounding box center [846, 344] width 61 height 24
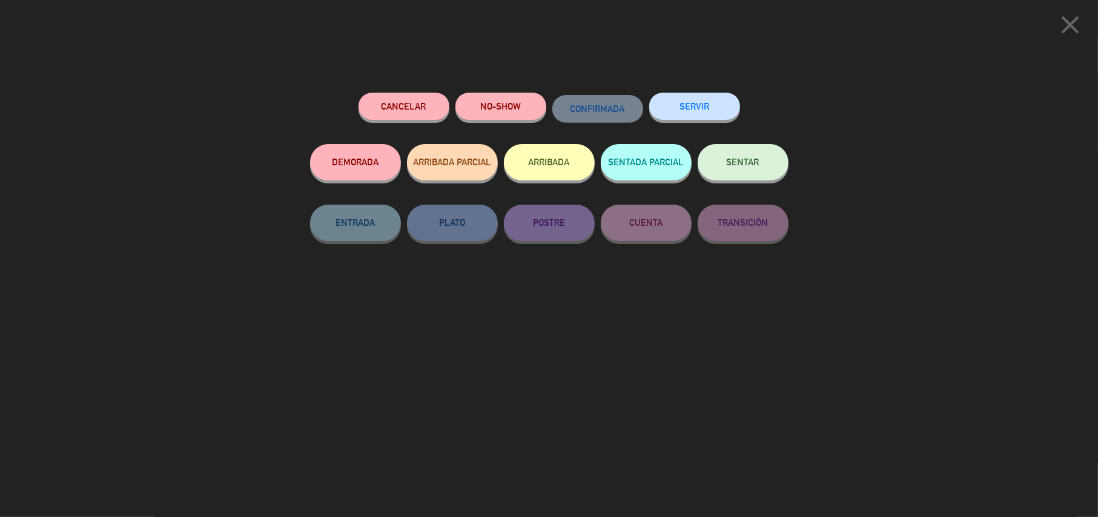
click at [743, 153] on button "SENTAR" at bounding box center [743, 162] width 91 height 36
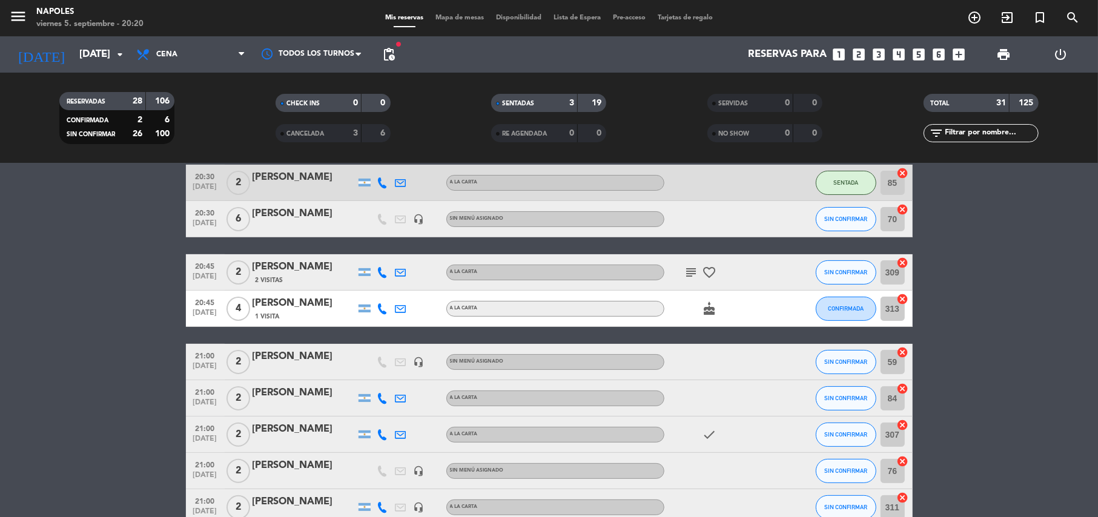
scroll to position [81, 0]
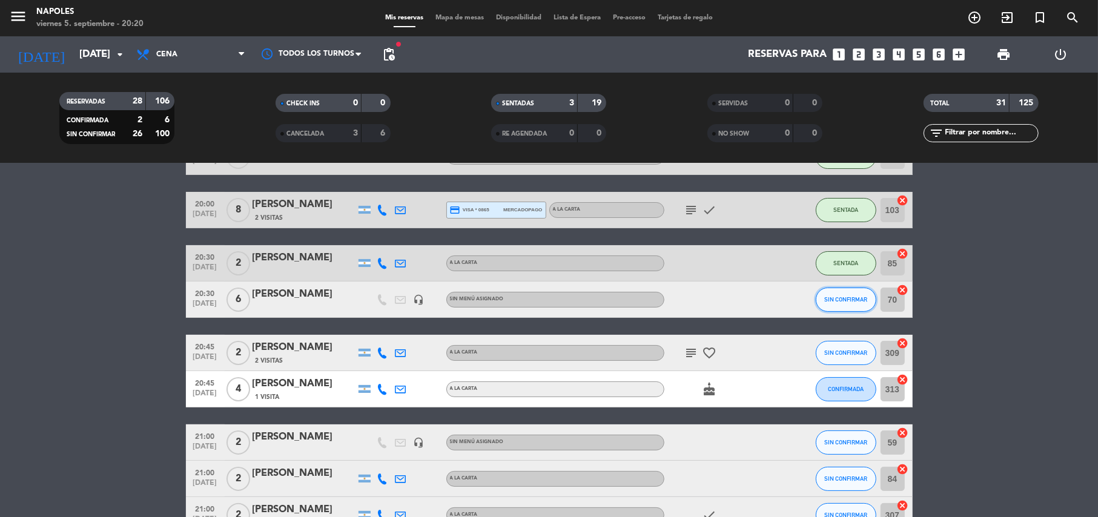
click at [856, 298] on span "SIN CONFIRMAR" at bounding box center [845, 299] width 43 height 7
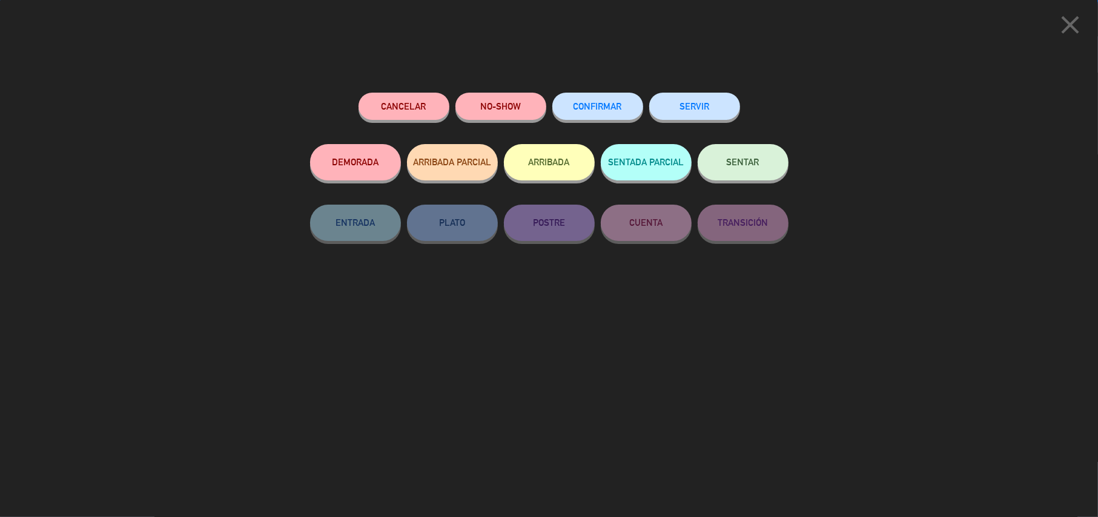
click at [749, 159] on span "SENTAR" at bounding box center [743, 162] width 33 height 10
